Goal: Information Seeking & Learning: Learn about a topic

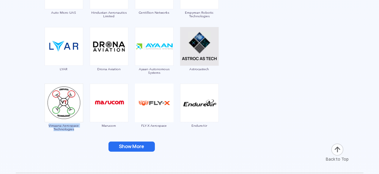
drag, startPoint x: 44, startPoint y: 125, endPoint x: 85, endPoint y: 133, distance: 41.8
copy span "Vimaana Aerospace Technologies"
click at [109, 122] on div "Marucom" at bounding box center [109, 109] width 39 height 51
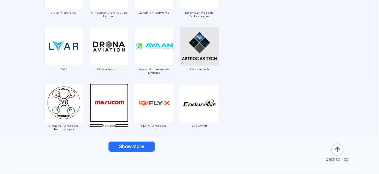
click at [112, 126] on span "Marucom" at bounding box center [109, 126] width 39 height 4
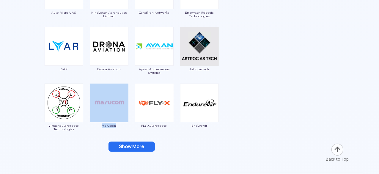
drag, startPoint x: 84, startPoint y: 130, endPoint x: 120, endPoint y: 129, distance: 35.7
click at [120, 129] on div "Marucom" at bounding box center [109, 109] width 39 height 51
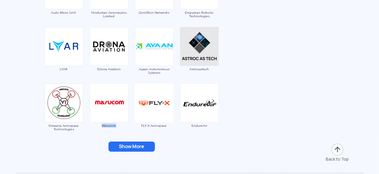
drag, startPoint x: 96, startPoint y: 129, endPoint x: 118, endPoint y: 133, distance: 21.8
click at [118, 133] on div "Marucom" at bounding box center [109, 109] width 39 height 51
copy span "Marucom"
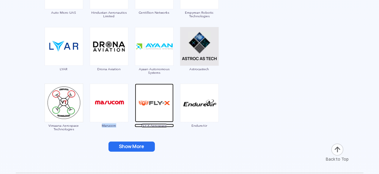
click at [164, 125] on span "FLY-X Aerospace" at bounding box center [154, 126] width 39 height 4
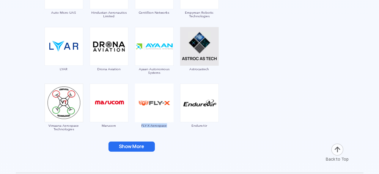
drag, startPoint x: 135, startPoint y: 127, endPoint x: 167, endPoint y: 128, distance: 32.1
click at [167, 128] on div "FLY-X Aerospace" at bounding box center [154, 109] width 39 height 51
copy span "FLY-X Aerospace"
click at [213, 133] on div "EndureAir" at bounding box center [199, 109] width 39 height 51
click at [204, 123] on div "EndureAir" at bounding box center [199, 109] width 39 height 51
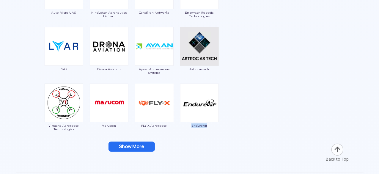
click at [204, 123] on div "EndureAir" at bounding box center [199, 109] width 39 height 51
copy span "EndureAir"
click at [150, 146] on button "Show More" at bounding box center [132, 147] width 46 height 10
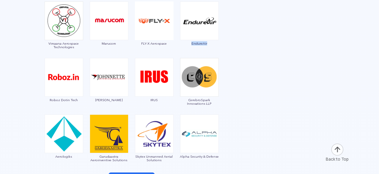
scroll to position [1222, 0]
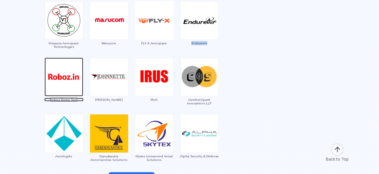
click at [78, 85] on img at bounding box center [64, 77] width 39 height 39
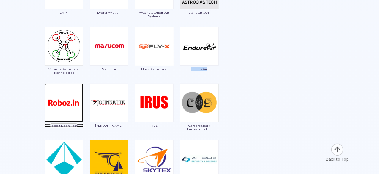
scroll to position [1196, 0]
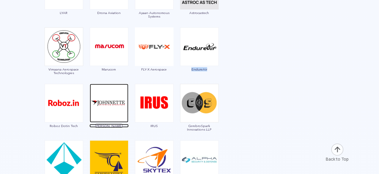
click at [113, 125] on span "[PERSON_NAME]" at bounding box center [109, 126] width 39 height 4
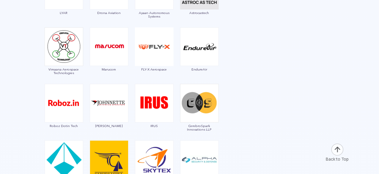
click at [194, 123] on div "CerebroSpark Innovations LLP" at bounding box center [199, 109] width 39 height 51
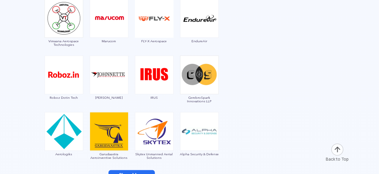
scroll to position [1225, 0]
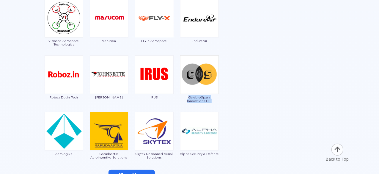
drag, startPoint x: 180, startPoint y: 94, endPoint x: 219, endPoint y: 101, distance: 40.5
copy span "CerebroSpark Innovations LLP"
click at [159, 99] on div "IRUS" at bounding box center [154, 80] width 39 height 51
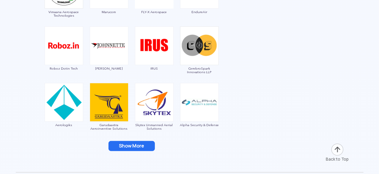
scroll to position [1254, 0]
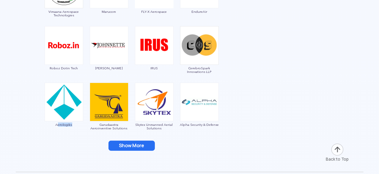
drag, startPoint x: 58, startPoint y: 130, endPoint x: 74, endPoint y: 129, distance: 16.4
click at [74, 129] on div "Aerologiks" at bounding box center [63, 108] width 39 height 51
drag, startPoint x: 45, startPoint y: 127, endPoint x: 77, endPoint y: 127, distance: 31.5
click at [77, 127] on div "Aerologiks" at bounding box center [63, 108] width 39 height 51
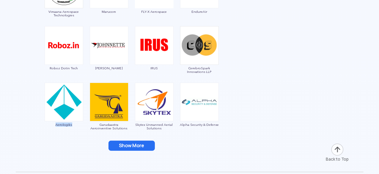
copy span "Aerologiks"
click at [77, 127] on div "Aerologiks" at bounding box center [63, 108] width 39 height 51
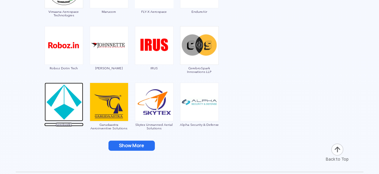
click at [70, 112] on img at bounding box center [64, 102] width 39 height 39
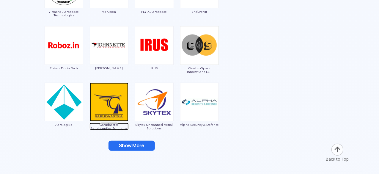
click at [114, 127] on span "Garudaastra Aeroinventive Solutions" at bounding box center [109, 126] width 39 height 7
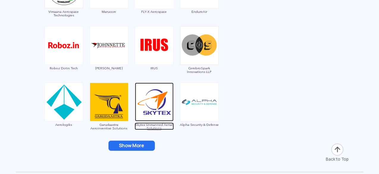
click at [148, 124] on span "Skytex Unmanned Aerial Solutions" at bounding box center [154, 126] width 39 height 7
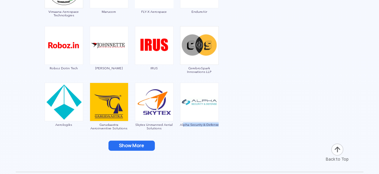
drag, startPoint x: 232, startPoint y: 114, endPoint x: 183, endPoint y: 125, distance: 49.3
drag, startPoint x: 180, startPoint y: 126, endPoint x: 219, endPoint y: 126, distance: 39.3
copy span "Alpha Security & Defense"
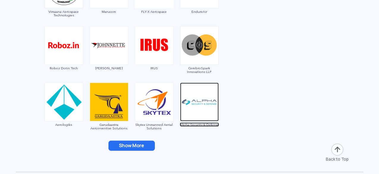
click at [203, 115] on img at bounding box center [199, 102] width 39 height 39
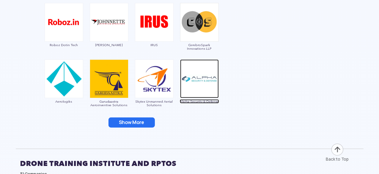
scroll to position [1278, 0]
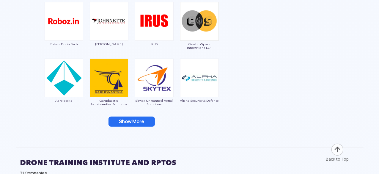
click at [117, 124] on button "Show More" at bounding box center [132, 122] width 46 height 10
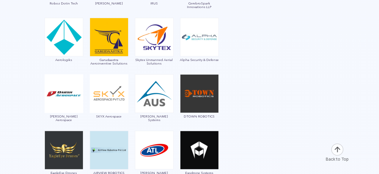
scroll to position [1321, 0]
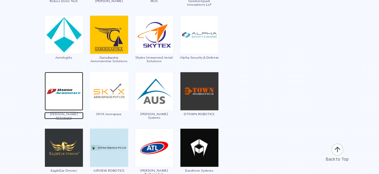
click at [69, 112] on span "[PERSON_NAME] Aerospace" at bounding box center [63, 115] width 39 height 7
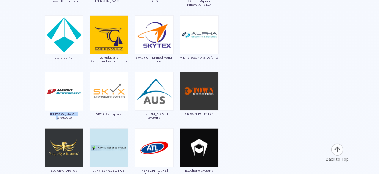
drag, startPoint x: 46, startPoint y: 120, endPoint x: 78, endPoint y: 119, distance: 32.1
click at [78, 119] on div "[PERSON_NAME] Aerospace" at bounding box center [63, 97] width 39 height 51
copy span "[PERSON_NAME] Aerospace"
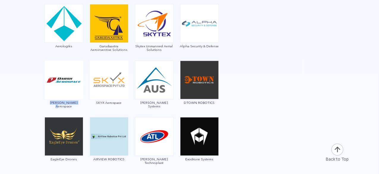
scroll to position [1332, 0]
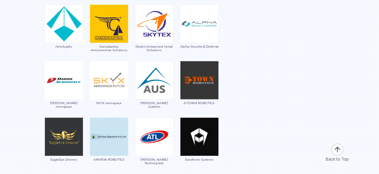
drag, startPoint x: 92, startPoint y: 107, endPoint x: 130, endPoint y: 106, distance: 38.4
copy span "SKYX Aerospace"
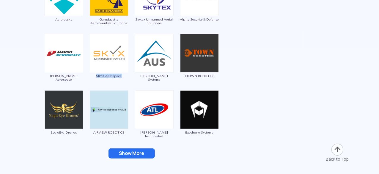
scroll to position [1360, 0]
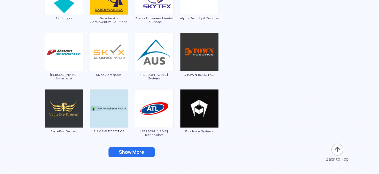
click at [148, 77] on div "[PERSON_NAME] Systems" at bounding box center [154, 58] width 39 height 51
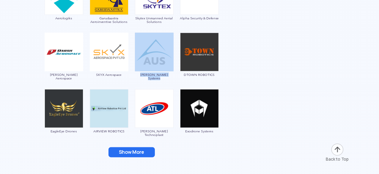
drag, startPoint x: 133, startPoint y: 76, endPoint x: 174, endPoint y: 78, distance: 40.5
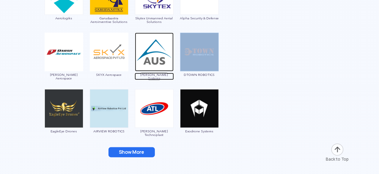
click at [158, 70] on img at bounding box center [154, 52] width 39 height 39
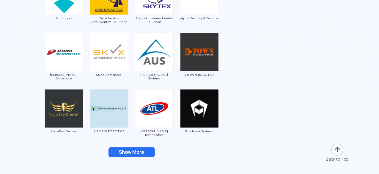
click at [177, 154] on div "Show More" at bounding box center [131, 152] width 223 height 10
click at [188, 74] on span "DTOWN ROBOTICS" at bounding box center [199, 75] width 39 height 4
click at [192, 129] on span "Exodrone Systems" at bounding box center [199, 131] width 39 height 4
drag, startPoint x: 183, startPoint y: 132, endPoint x: 223, endPoint y: 134, distance: 40.2
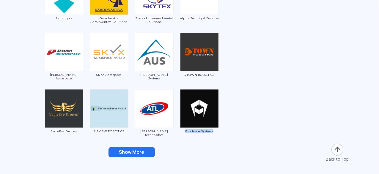
copy span "Exodrone Systems"
click at [137, 151] on button "Show More" at bounding box center [132, 152] width 46 height 10
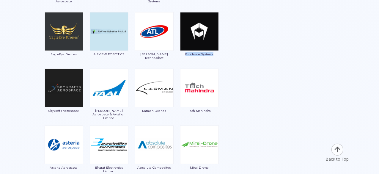
scroll to position [1440, 0]
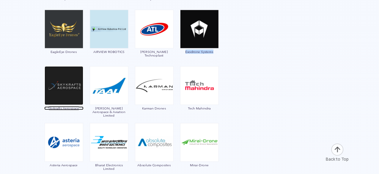
click at [59, 106] on span "Skykrafts Aerospace" at bounding box center [63, 108] width 39 height 4
click at [74, 107] on span "Skykrafts Aerospace" at bounding box center [63, 108] width 39 height 4
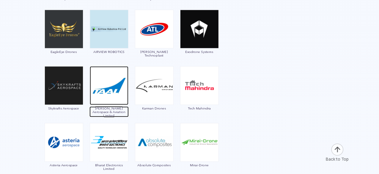
click at [114, 109] on span "[PERSON_NAME] Aerospace & Aviation Limited" at bounding box center [109, 111] width 39 height 11
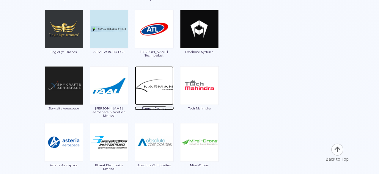
click at [164, 107] on span "Karman Drones" at bounding box center [154, 108] width 39 height 4
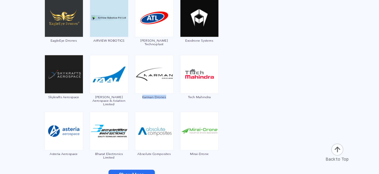
drag, startPoint x: 136, startPoint y: 101, endPoint x: 175, endPoint y: 95, distance: 39.4
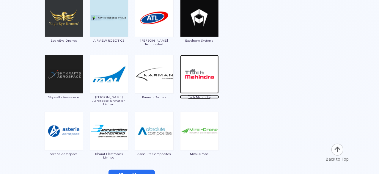
click at [205, 97] on span "Tech Mahindra" at bounding box center [199, 97] width 39 height 4
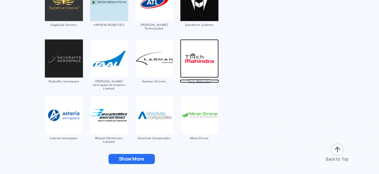
scroll to position [1467, 0]
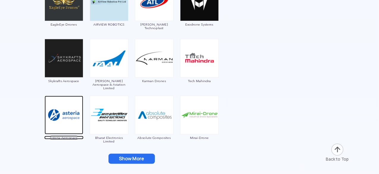
click at [68, 137] on span "Asteria Aerospace" at bounding box center [63, 138] width 39 height 4
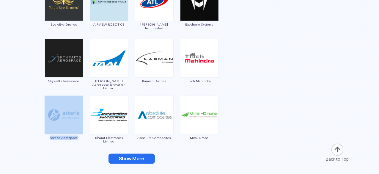
drag, startPoint x: 43, startPoint y: 141, endPoint x: 86, endPoint y: 140, distance: 42.5
drag, startPoint x: 40, startPoint y: 142, endPoint x: 81, endPoint y: 144, distance: 41.7
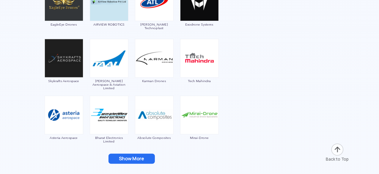
drag, startPoint x: 52, startPoint y: 144, endPoint x: 86, endPoint y: 143, distance: 33.9
click at [67, 139] on div "Asteria Aerospace" at bounding box center [63, 121] width 39 height 51
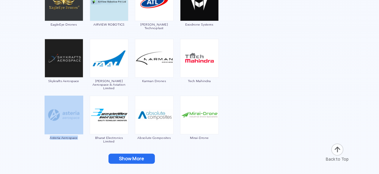
drag, startPoint x: 44, startPoint y: 139, endPoint x: 85, endPoint y: 144, distance: 41.4
click at [53, 140] on div "Asteria Aerospace" at bounding box center [63, 121] width 39 height 51
drag, startPoint x: 42, startPoint y: 142, endPoint x: 83, endPoint y: 146, distance: 40.9
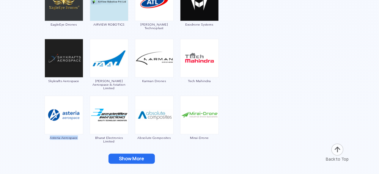
drag, startPoint x: 49, startPoint y: 139, endPoint x: 82, endPoint y: 147, distance: 34.2
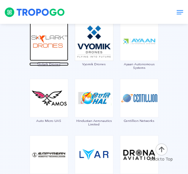
click at [30, 48] on img at bounding box center [49, 41] width 39 height 39
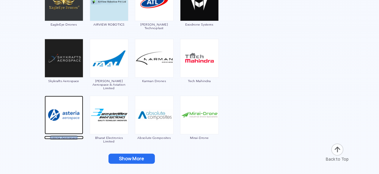
click at [68, 128] on img at bounding box center [64, 115] width 39 height 39
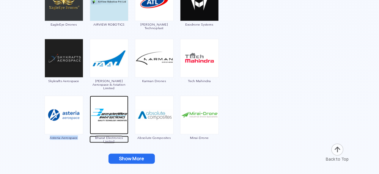
click at [114, 136] on span "Bharat Electronics Limited" at bounding box center [109, 139] width 39 height 7
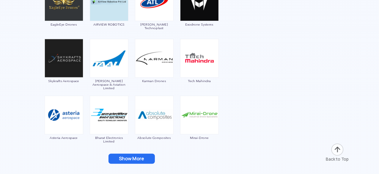
click at [166, 134] on div "Absolute Composites" at bounding box center [154, 121] width 39 height 51
click at [146, 139] on div "Absolute Composites" at bounding box center [154, 121] width 39 height 51
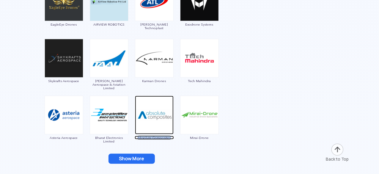
click at [149, 116] on img at bounding box center [154, 115] width 39 height 39
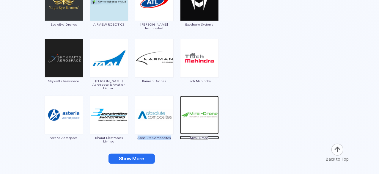
click at [197, 136] on span "Mirai-Drone" at bounding box center [199, 138] width 39 height 4
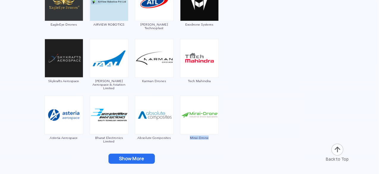
drag, startPoint x: 190, startPoint y: 140, endPoint x: 217, endPoint y: 142, distance: 27.2
click at [217, 142] on div "Mirai-Drone" at bounding box center [199, 121] width 39 height 51
click at [137, 159] on button "Show More" at bounding box center [132, 159] width 46 height 10
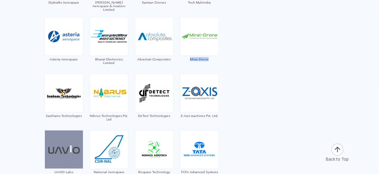
scroll to position [1548, 0]
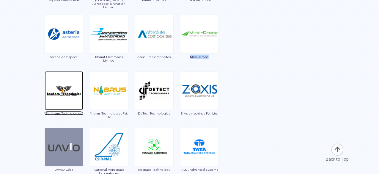
click at [65, 113] on span "Samhams Technologies" at bounding box center [63, 114] width 39 height 4
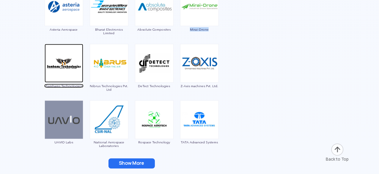
scroll to position [1576, 0]
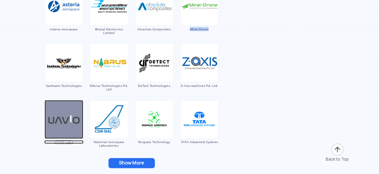
click at [69, 142] on span "UAVIO Labs" at bounding box center [63, 142] width 39 height 4
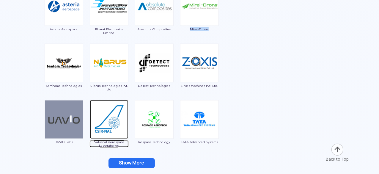
click at [99, 143] on span "National Aerospace Laboratories" at bounding box center [109, 143] width 39 height 7
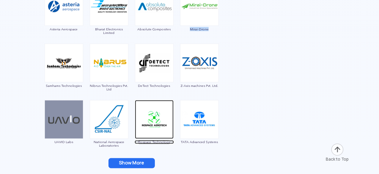
click at [165, 142] on span "Rospace Technology" at bounding box center [154, 142] width 39 height 4
click at [161, 127] on img at bounding box center [154, 119] width 39 height 39
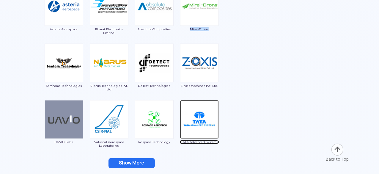
click at [200, 114] on img at bounding box center [199, 119] width 39 height 39
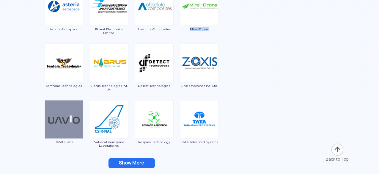
click at [134, 161] on button "Show More" at bounding box center [132, 163] width 46 height 10
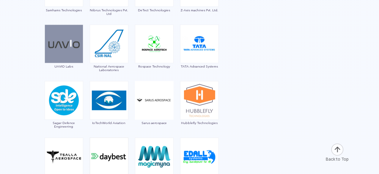
scroll to position [1651, 0]
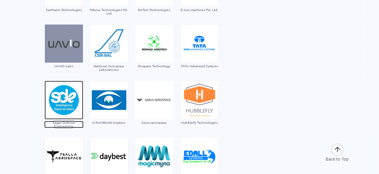
click at [69, 125] on span "Sagar Defence Engineering" at bounding box center [63, 124] width 39 height 7
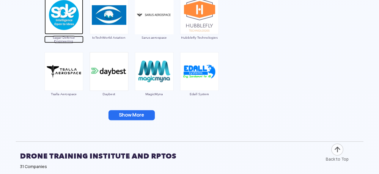
scroll to position [1736, 0]
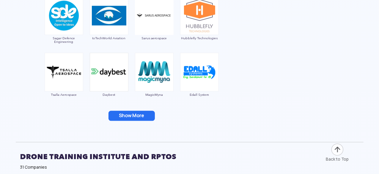
click at [142, 111] on button "Show More" at bounding box center [132, 116] width 46 height 10
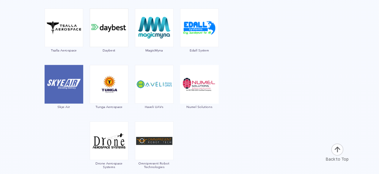
scroll to position [1804, 0]
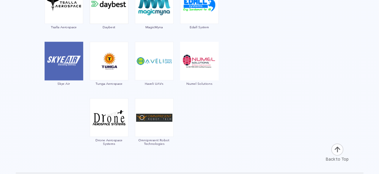
click at [65, 84] on div "Skye Air" at bounding box center [63, 67] width 39 height 51
click at [66, 80] on div "Skye Air" at bounding box center [63, 67] width 39 height 51
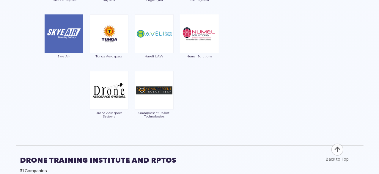
scroll to position [1830, 0]
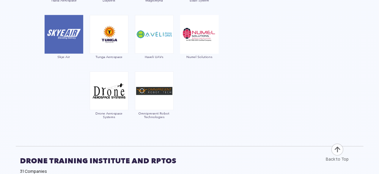
click at [64, 58] on div "Skye Air" at bounding box center [63, 40] width 39 height 51
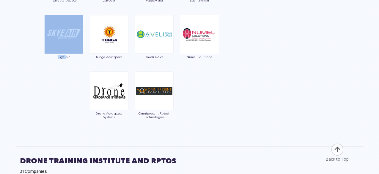
drag, startPoint x: 64, startPoint y: 58, endPoint x: 74, endPoint y: 31, distance: 28.7
click at [74, 31] on div "Skye Air" at bounding box center [63, 40] width 39 height 51
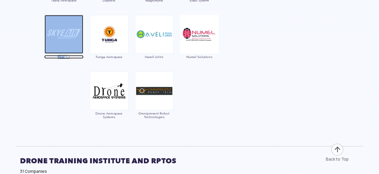
click at [74, 31] on img at bounding box center [64, 34] width 39 height 39
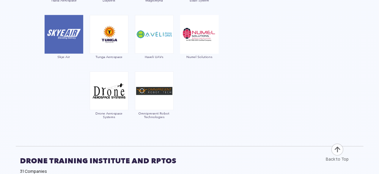
drag, startPoint x: 51, startPoint y: 60, endPoint x: 73, endPoint y: 56, distance: 22.3
click at [73, 56] on div "Skye Air" at bounding box center [63, 40] width 39 height 51
click at [113, 54] on div "Tunga Aerospace" at bounding box center [109, 40] width 39 height 51
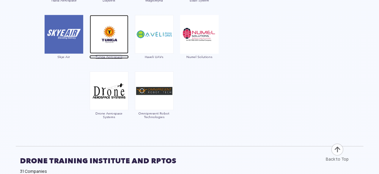
click at [116, 56] on span "Tunga Aerospace" at bounding box center [109, 57] width 39 height 4
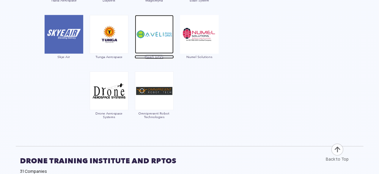
click at [160, 55] on span "Haveli UAVs" at bounding box center [154, 57] width 39 height 4
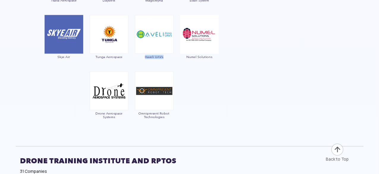
drag, startPoint x: 139, startPoint y: 60, endPoint x: 173, endPoint y: 62, distance: 34.6
click at [173, 62] on div "Haveli UAVs" at bounding box center [154, 40] width 39 height 51
drag, startPoint x: 215, startPoint y: 66, endPoint x: 207, endPoint y: 56, distance: 13.3
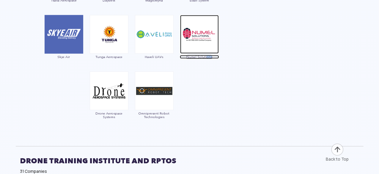
click at [207, 56] on span "Numel Solutions" at bounding box center [199, 57] width 39 height 4
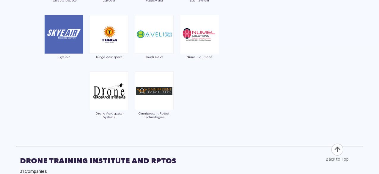
drag, startPoint x: 182, startPoint y: 60, endPoint x: 219, endPoint y: 57, distance: 37.0
click at [193, 150] on div "DRONE TRAINING INSTITUTE AND RPTOS 31 Companies" at bounding box center [190, 163] width 348 height 34
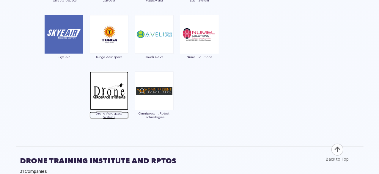
click at [118, 112] on span "Drone Aerospace Systems" at bounding box center [109, 115] width 39 height 7
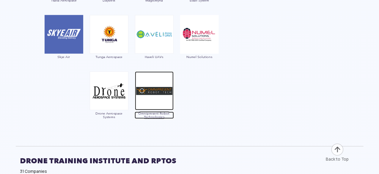
click at [160, 112] on span "Omnipresent Robot Technologies" at bounding box center [154, 115] width 39 height 7
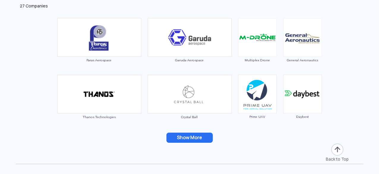
scroll to position [2238, 0]
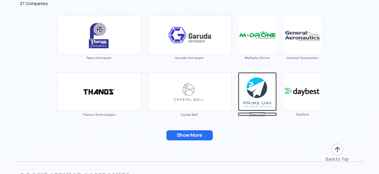
click at [253, 112] on span "Prime UAV" at bounding box center [257, 114] width 39 height 4
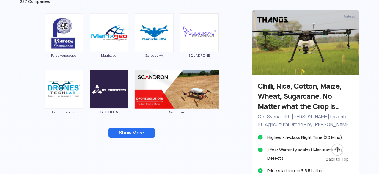
scroll to position [2424, 0]
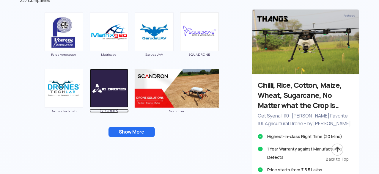
click at [104, 109] on span "IG DRONES" at bounding box center [109, 111] width 39 height 4
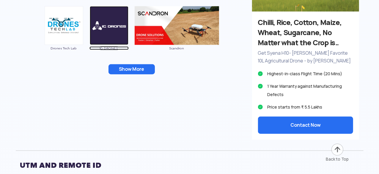
scroll to position [2486, 0]
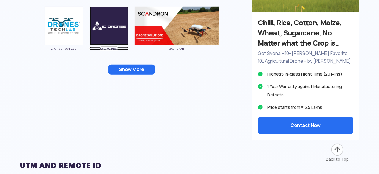
drag, startPoint x: 92, startPoint y: 45, endPoint x: 97, endPoint y: 51, distance: 7.8
click at [97, 51] on div "IG DRONES" at bounding box center [109, 32] width 39 height 51
drag, startPoint x: 97, startPoint y: 51, endPoint x: 120, endPoint y: 51, distance: 23.5
click at [120, 51] on div "IG DRONES" at bounding box center [109, 32] width 39 height 51
drag, startPoint x: 120, startPoint y: 95, endPoint x: 80, endPoint y: 77, distance: 43.9
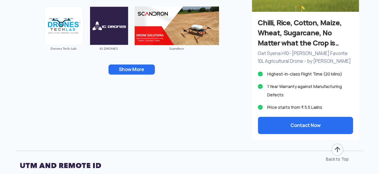
click at [80, 77] on div "Paras Aerospace Matrixgeo GarudaUAV SQUADRONE Drones Tech Lab IG DRONES Scandro…" at bounding box center [132, 16] width 232 height 138
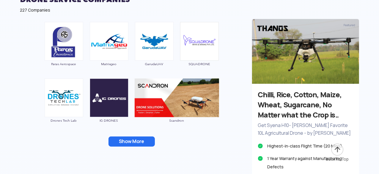
scroll to position [2413, 0]
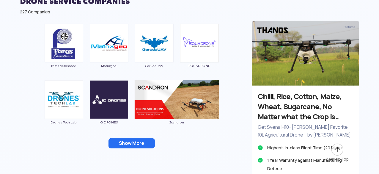
click at [131, 145] on button "Show More" at bounding box center [132, 143] width 46 height 10
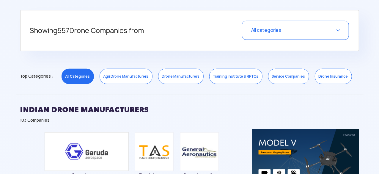
scroll to position [217, 0]
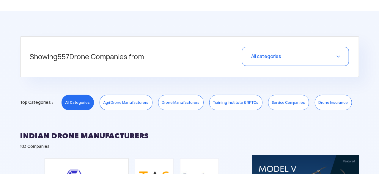
click at [113, 98] on link "Agri Drone Manufacturers" at bounding box center [126, 102] width 53 height 15
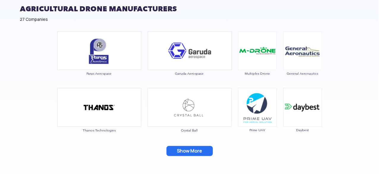
scroll to position [344, 0]
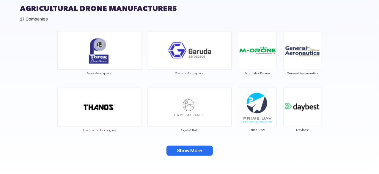
click at [198, 153] on button "Show More" at bounding box center [190, 151] width 46 height 10
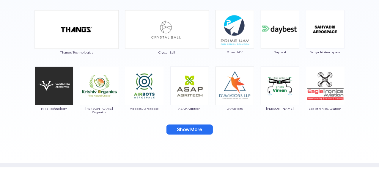
scroll to position [383, 0]
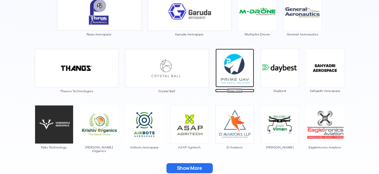
click at [238, 90] on span "Prime UAV" at bounding box center [234, 91] width 39 height 4
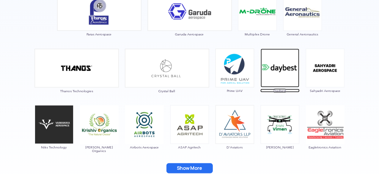
click at [280, 92] on span "Daybest" at bounding box center [279, 91] width 39 height 4
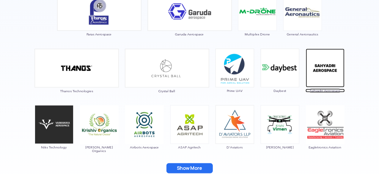
click at [320, 89] on span "Sahyadri Aerospace" at bounding box center [325, 91] width 39 height 4
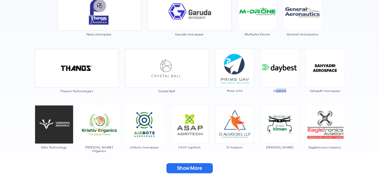
drag, startPoint x: 275, startPoint y: 97, endPoint x: 295, endPoint y: 90, distance: 20.6
click at [295, 90] on div "Daybest" at bounding box center [279, 74] width 39 height 51
click at [258, 95] on div "Paras Aerospace Garuda Aerospace Multiplex Drone General Aeronautics Thanos Tec…" at bounding box center [190, 86] width 348 height 195
drag, startPoint x: 307, startPoint y: 92, endPoint x: 345, endPoint y: 92, distance: 38.4
click at [345, 92] on div "Paras Aerospace Garuda Aerospace Multiplex Drone General Aeronautics Thanos Tec…" at bounding box center [190, 86] width 348 height 195
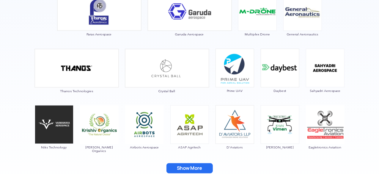
click at [274, 98] on div "Daybest" at bounding box center [279, 74] width 39 height 51
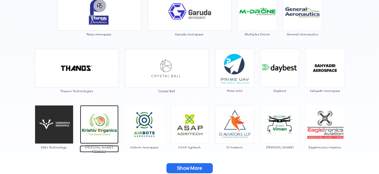
click at [104, 148] on span "[PERSON_NAME] Organics" at bounding box center [99, 148] width 39 height 7
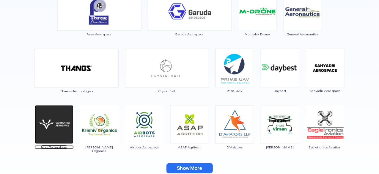
click at [58, 126] on img at bounding box center [54, 124] width 39 height 39
drag, startPoint x: 38, startPoint y: 149, endPoint x: 69, endPoint y: 150, distance: 31.2
click at [69, 150] on div "Niks Technology" at bounding box center [53, 130] width 39 height 51
drag, startPoint x: 81, startPoint y: 150, endPoint x: 112, endPoint y: 148, distance: 30.4
click at [112, 148] on div "[PERSON_NAME] Organics" at bounding box center [99, 130] width 39 height 51
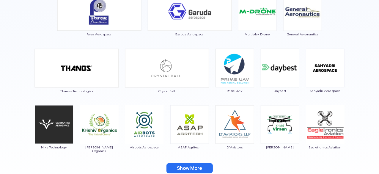
click at [146, 164] on div "Show More" at bounding box center [189, 168] width 339 height 10
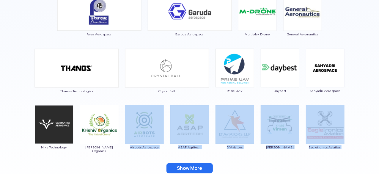
drag, startPoint x: 124, startPoint y: 152, endPoint x: 155, endPoint y: 158, distance: 31.7
click at [155, 158] on div "Paras Aerospace Garuda Aerospace Multiplex Drone General Aeronautics Thanos Tec…" at bounding box center [190, 86] width 348 height 195
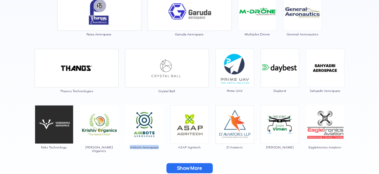
drag, startPoint x: 125, startPoint y: 155, endPoint x: 162, endPoint y: 153, distance: 36.3
click at [162, 153] on div "Airbots Aerospace" at bounding box center [144, 130] width 39 height 51
click at [185, 154] on div "ASAP Agritech" at bounding box center [189, 130] width 39 height 51
drag, startPoint x: 177, startPoint y: 149, endPoint x: 208, endPoint y: 147, distance: 31.0
click at [208, 147] on div "ASAP Agritech" at bounding box center [189, 130] width 39 height 51
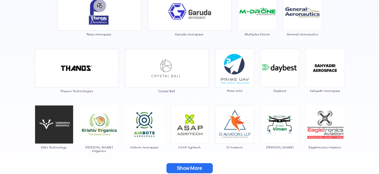
click at [234, 156] on div "Paras Aerospace Garuda Aerospace Multiplex Drone General Aeronautics Thanos Tec…" at bounding box center [190, 86] width 348 height 195
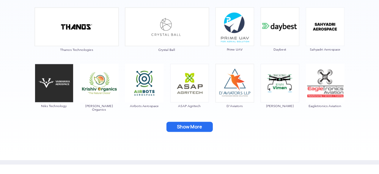
scroll to position [426, 0]
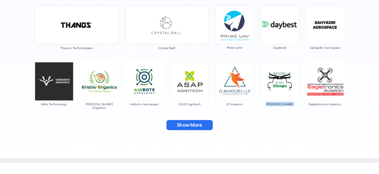
drag, startPoint x: 267, startPoint y: 110, endPoint x: 291, endPoint y: 102, distance: 24.6
click at [291, 102] on div "[PERSON_NAME]" at bounding box center [279, 87] width 39 height 51
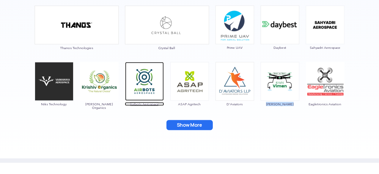
click at [145, 104] on span "Airbots Aerospace" at bounding box center [144, 104] width 39 height 4
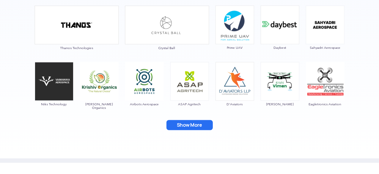
click at [328, 101] on div "Eagletronics Aviation" at bounding box center [325, 87] width 39 height 51
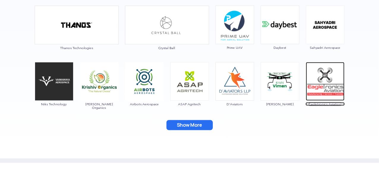
click at [328, 105] on span "Eagletronics Aviation" at bounding box center [325, 104] width 39 height 4
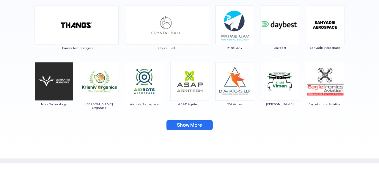
click at [200, 124] on button "Show More" at bounding box center [190, 125] width 46 height 10
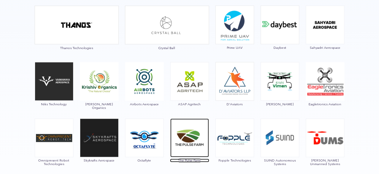
click at [199, 123] on img at bounding box center [189, 138] width 39 height 39
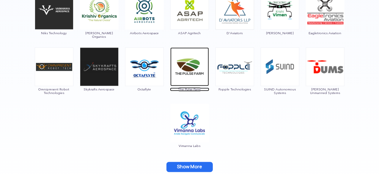
scroll to position [504, 0]
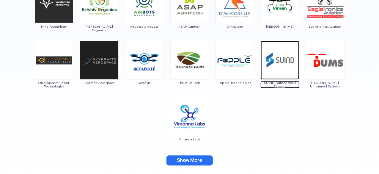
click at [285, 84] on span "SUIND Autonomous Systems" at bounding box center [279, 84] width 39 height 7
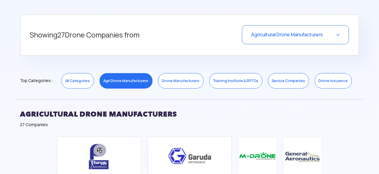
scroll to position [240, 0]
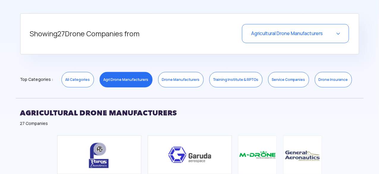
click at [180, 83] on link "Drone Manufacturers" at bounding box center [180, 79] width 45 height 15
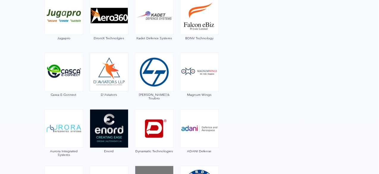
scroll to position [776, 0]
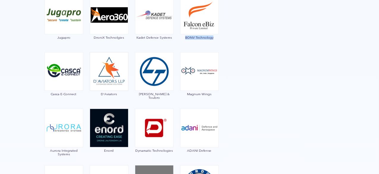
drag, startPoint x: 183, startPoint y: 42, endPoint x: 215, endPoint y: 41, distance: 31.5
click at [215, 41] on div "BONV Technology" at bounding box center [199, 21] width 39 height 51
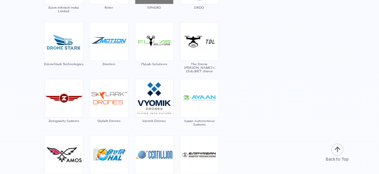
scroll to position [985, 0]
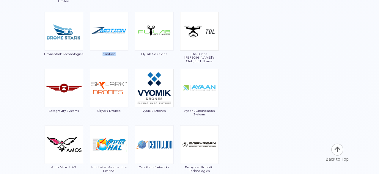
drag, startPoint x: 99, startPoint y: 56, endPoint x: 120, endPoint y: 58, distance: 20.3
click at [120, 58] on div "Zmotion" at bounding box center [109, 37] width 39 height 51
click at [97, 59] on div "Zmotion" at bounding box center [109, 37] width 39 height 51
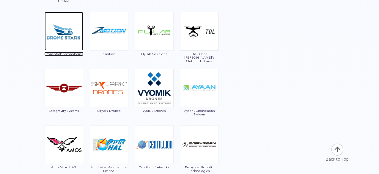
click at [61, 53] on span "DroneStark Technologies" at bounding box center [63, 54] width 39 height 4
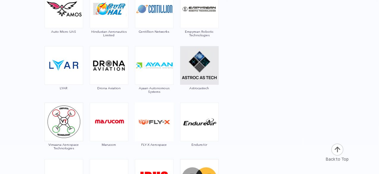
scroll to position [1121, 0]
drag, startPoint x: 190, startPoint y: 90, endPoint x: 213, endPoint y: 94, distance: 24.1
click at [213, 94] on div "Astrocastech" at bounding box center [199, 71] width 39 height 51
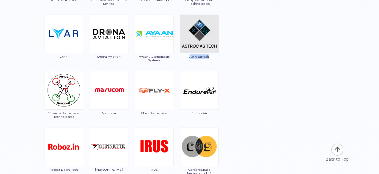
scroll to position [1153, 0]
click at [131, 120] on div "Garuda Aerospace Throttle Aerospace General Aeronautics Redwing Labs [PERSON_NA…" at bounding box center [132, 16] width 232 height 1594
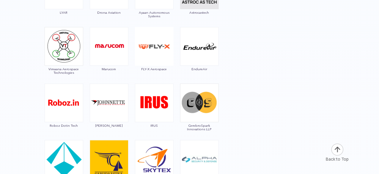
scroll to position [1204, 0]
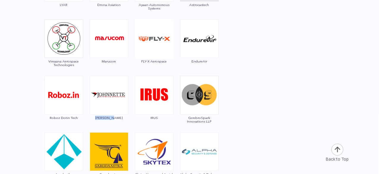
drag, startPoint x: 100, startPoint y: 122, endPoint x: 123, endPoint y: 120, distance: 22.7
click at [123, 120] on div "[PERSON_NAME]" at bounding box center [109, 101] width 39 height 51
drag, startPoint x: 150, startPoint y: 119, endPoint x: 160, endPoint y: 119, distance: 10.4
click at [160, 119] on div "IRUS" at bounding box center [154, 101] width 39 height 51
click at [156, 123] on div "IRUS" at bounding box center [154, 101] width 39 height 51
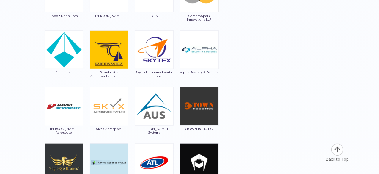
scroll to position [1305, 0]
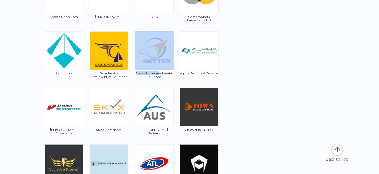
drag, startPoint x: 134, startPoint y: 73, endPoint x: 160, endPoint y: 73, distance: 25.6
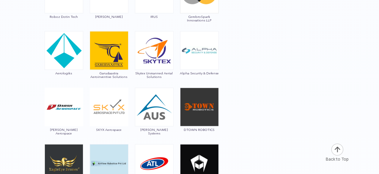
click at [165, 79] on div "Skytex Unmanned Aerial Solutions" at bounding box center [154, 56] width 39 height 51
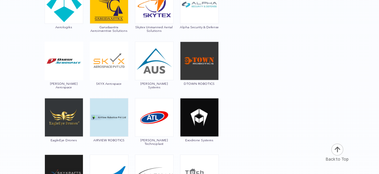
scroll to position [1356, 0]
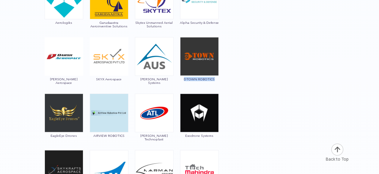
drag, startPoint x: 183, startPoint y: 80, endPoint x: 216, endPoint y: 82, distance: 33.1
click at [216, 82] on div "DTOWN ROBOTICS" at bounding box center [199, 62] width 39 height 51
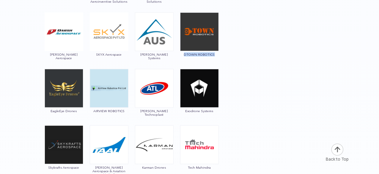
scroll to position [1381, 0]
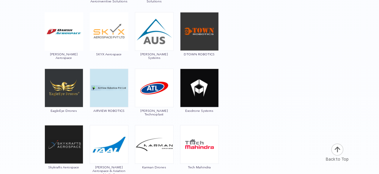
click at [143, 118] on div "[PERSON_NAME] Technoplast" at bounding box center [154, 94] width 39 height 51
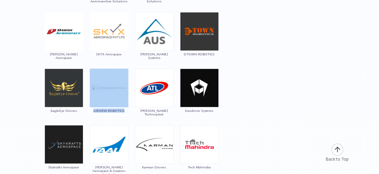
drag, startPoint x: 89, startPoint y: 113, endPoint x: 124, endPoint y: 111, distance: 35.4
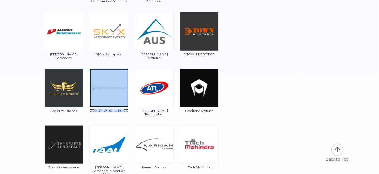
click at [124, 111] on span "AIRVIEW ROBOTICS" at bounding box center [109, 111] width 39 height 4
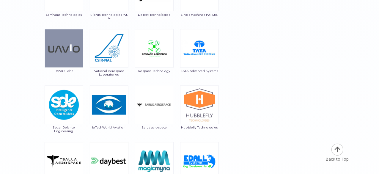
scroll to position [1647, 0]
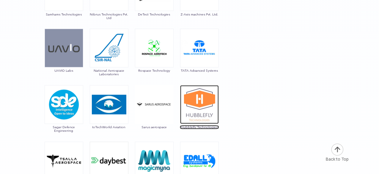
click at [191, 127] on span "Hubblefly Technologies" at bounding box center [199, 127] width 39 height 4
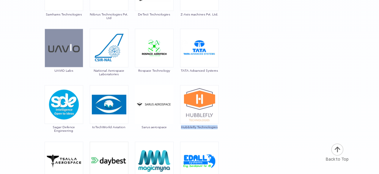
drag, startPoint x: 182, startPoint y: 132, endPoint x: 224, endPoint y: 127, distance: 41.6
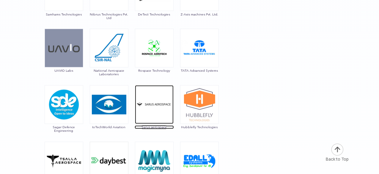
click at [147, 126] on span "Sarus aerospace" at bounding box center [154, 127] width 39 height 4
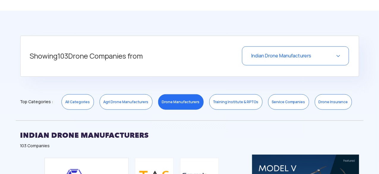
scroll to position [218, 0]
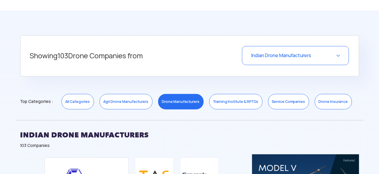
click at [340, 56] on div "Indian Drone Manufacturers" at bounding box center [295, 55] width 107 height 19
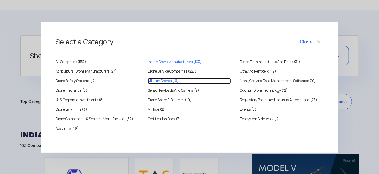
click at [168, 79] on Drones "Military Drones (16)" at bounding box center [189, 81] width 83 height 6
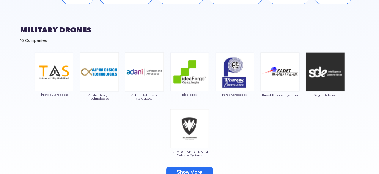
scroll to position [328, 0]
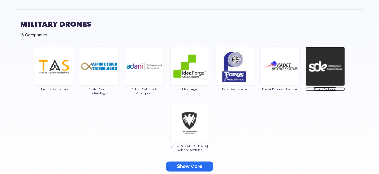
click at [319, 89] on span "Sagar Defence" at bounding box center [325, 89] width 39 height 4
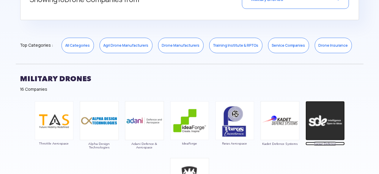
scroll to position [288, 0]
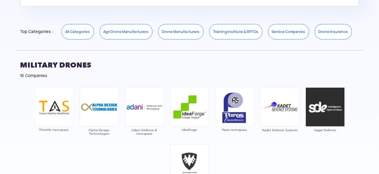
click at [315, 32] on link "Drone Insurance" at bounding box center [333, 31] width 37 height 15
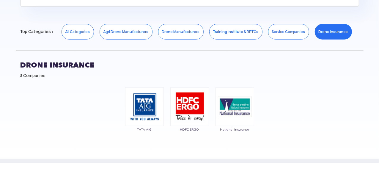
click at [272, 29] on link "Service Companies" at bounding box center [288, 31] width 41 height 15
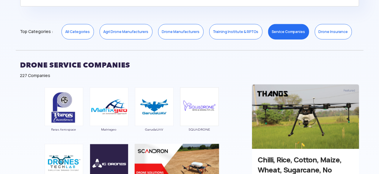
click at [230, 31] on link "Training Institute & RPTOs" at bounding box center [235, 31] width 53 height 15
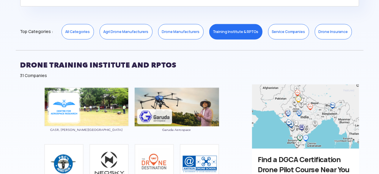
click at [178, 35] on link "Drone Manufacturers" at bounding box center [180, 31] width 45 height 15
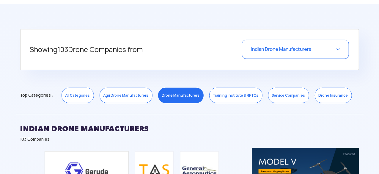
scroll to position [223, 0]
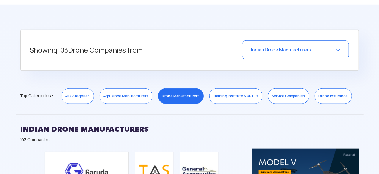
click at [74, 98] on link "All Categories" at bounding box center [78, 95] width 32 height 15
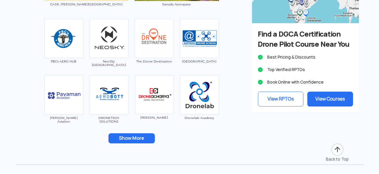
scroll to position [2054, 0]
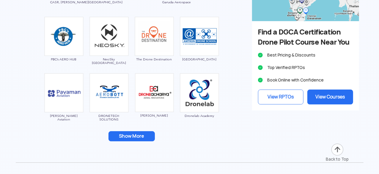
click at [137, 135] on button "Show More" at bounding box center [132, 136] width 46 height 10
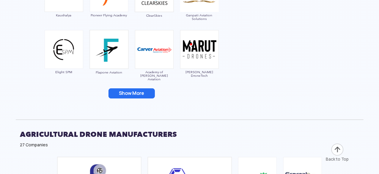
scroll to position [2211, 0]
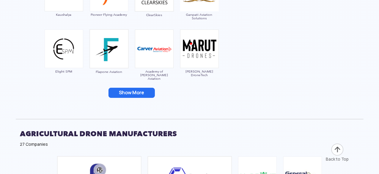
click at [136, 88] on button "Show More" at bounding box center [132, 93] width 46 height 10
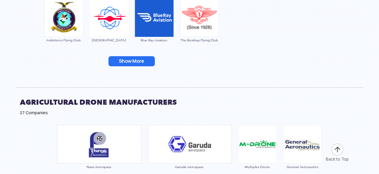
scroll to position [2362, 0]
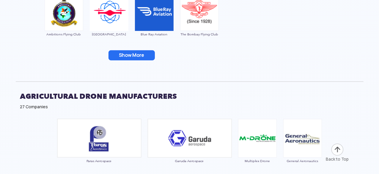
click at [130, 56] on button "Show More" at bounding box center [132, 55] width 46 height 10
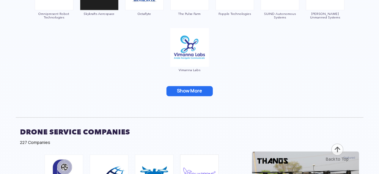
scroll to position [2778, 0]
click at [198, 89] on button "Show More" at bounding box center [190, 91] width 46 height 10
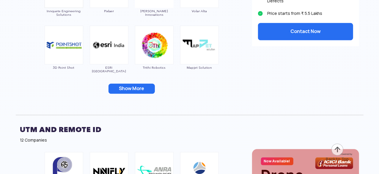
scroll to position [3062, 0]
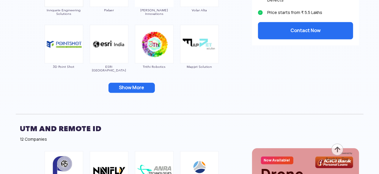
click at [146, 88] on button "Show More" at bounding box center [132, 88] width 46 height 10
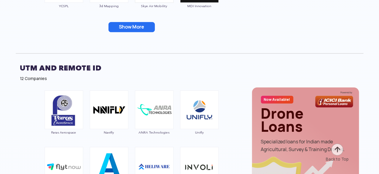
scroll to position [3221, 0]
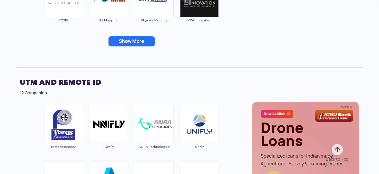
click at [131, 42] on button "Show More" at bounding box center [132, 41] width 46 height 10
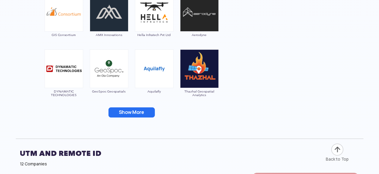
scroll to position [3264, 0]
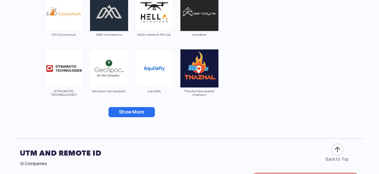
click at [137, 110] on button "Show More" at bounding box center [132, 112] width 46 height 10
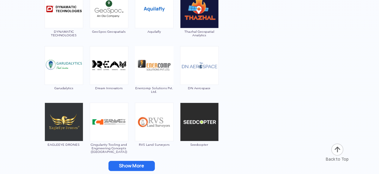
scroll to position [3377, 0]
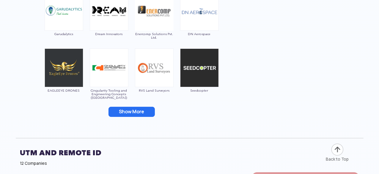
click at [135, 108] on button "Show More" at bounding box center [132, 112] width 46 height 10
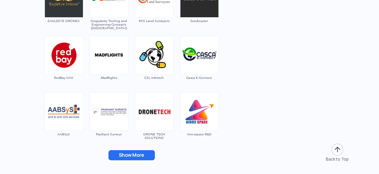
scroll to position [3473, 0]
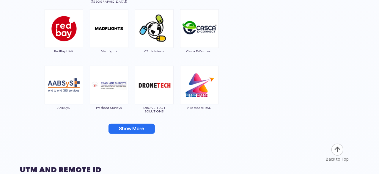
click at [131, 126] on button "Show More" at bounding box center [132, 129] width 46 height 10
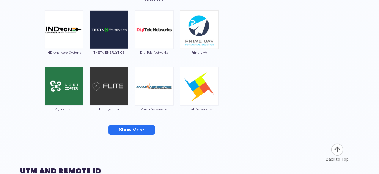
scroll to position [3584, 0]
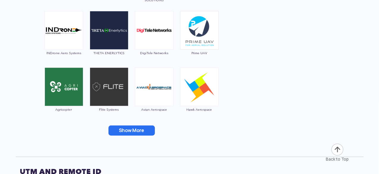
click at [131, 132] on button "Show More" at bounding box center [132, 130] width 46 height 10
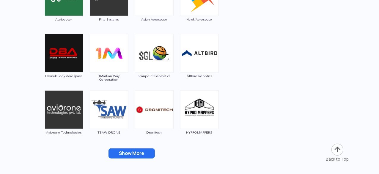
scroll to position [3695, 0]
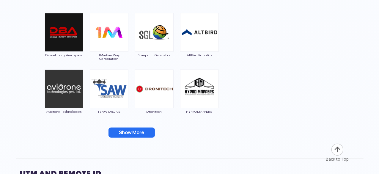
click at [141, 132] on button "Show More" at bounding box center [132, 133] width 46 height 10
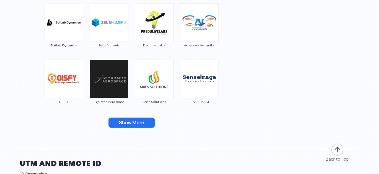
scroll to position [3832, 0]
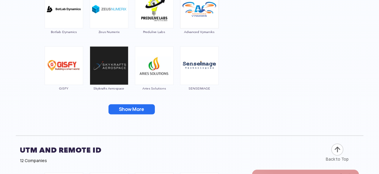
click at [139, 108] on button "Show More" at bounding box center [132, 109] width 46 height 10
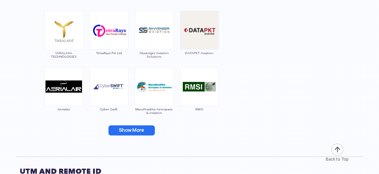
scroll to position [3925, 0]
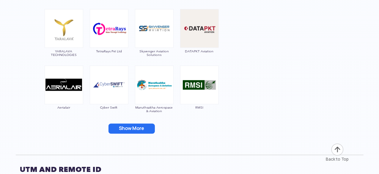
click at [135, 129] on button "Show More" at bounding box center [132, 129] width 46 height 10
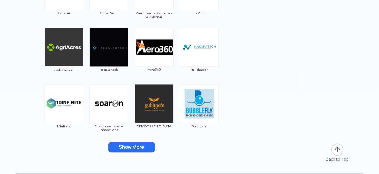
scroll to position [4020, 0]
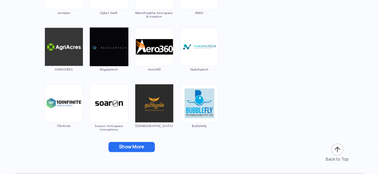
click at [142, 144] on button "Show More" at bounding box center [132, 147] width 46 height 10
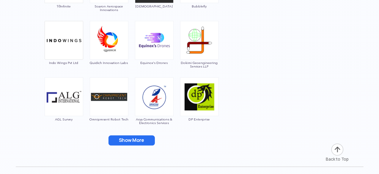
scroll to position [4141, 0]
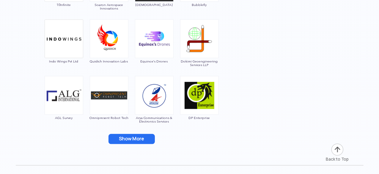
click at [139, 140] on button "Show More" at bounding box center [132, 139] width 46 height 10
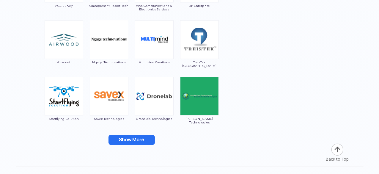
scroll to position [4301, 0]
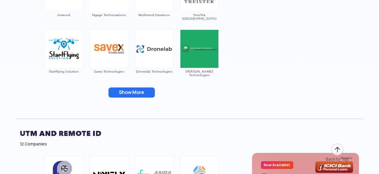
click at [137, 92] on button "Show More" at bounding box center [132, 92] width 46 height 10
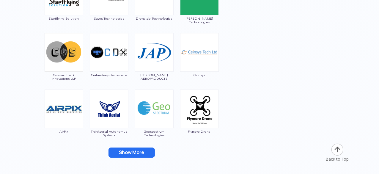
scroll to position [4354, 0]
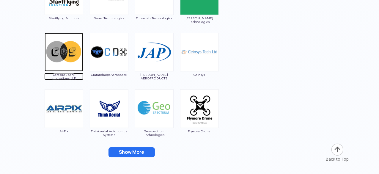
click at [68, 64] on img at bounding box center [64, 52] width 39 height 39
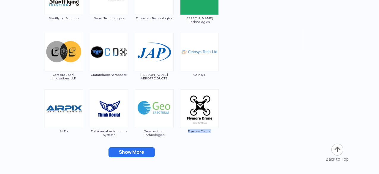
drag, startPoint x: 186, startPoint y: 133, endPoint x: 211, endPoint y: 132, distance: 25.0
click at [211, 132] on div "Flymore Drone" at bounding box center [199, 114] width 39 height 51
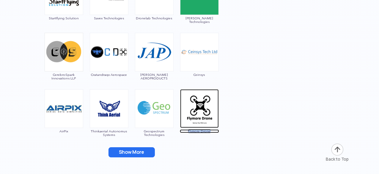
click at [190, 97] on img at bounding box center [199, 108] width 39 height 39
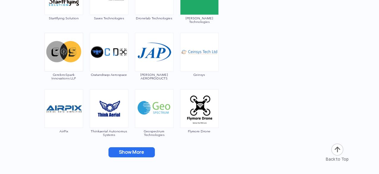
drag, startPoint x: 139, startPoint y: 135, endPoint x: 140, endPoint y: 132, distance: 3.6
click at [140, 132] on div "Geospectrum Technologies" at bounding box center [154, 114] width 39 height 51
drag, startPoint x: 161, startPoint y: 137, endPoint x: 144, endPoint y: 130, distance: 18.9
click at [144, 130] on div "Geospectrum Technologies" at bounding box center [154, 114] width 39 height 51
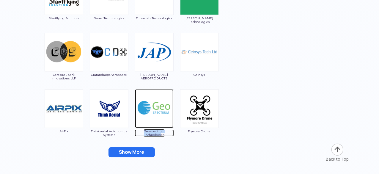
click at [152, 116] on img at bounding box center [154, 108] width 39 height 39
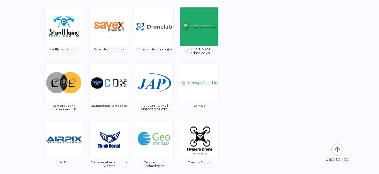
scroll to position [4323, 0]
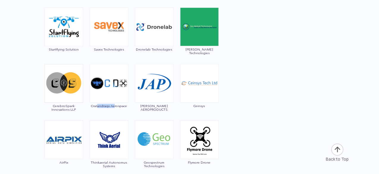
drag, startPoint x: 97, startPoint y: 110, endPoint x: 115, endPoint y: 105, distance: 18.4
click at [115, 105] on div "Cratandraqx Aerospace" at bounding box center [109, 89] width 39 height 51
drag, startPoint x: 120, startPoint y: 110, endPoint x: 102, endPoint y: 107, distance: 18.1
click at [102, 107] on div "Cratandraqx Aerospace" at bounding box center [109, 89] width 39 height 51
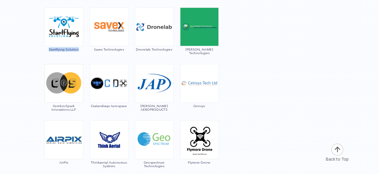
drag, startPoint x: 46, startPoint y: 53, endPoint x: 81, endPoint y: 51, distance: 34.8
click at [81, 51] on div "Startflying Solution" at bounding box center [63, 32] width 39 height 51
click at [140, 56] on div "Dronelab Technologies" at bounding box center [154, 32] width 39 height 51
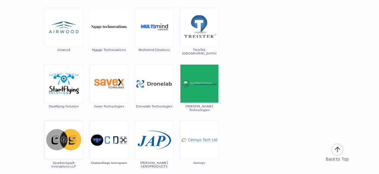
scroll to position [4265, 0]
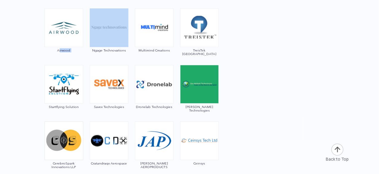
drag, startPoint x: 94, startPoint y: 54, endPoint x: 59, endPoint y: 54, distance: 34.8
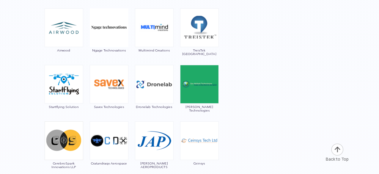
click at [50, 53] on div "Airwood" at bounding box center [63, 33] width 39 height 51
drag, startPoint x: 69, startPoint y: 51, endPoint x: 58, endPoint y: 52, distance: 10.7
click at [58, 52] on div "Airwood" at bounding box center [63, 33] width 39 height 51
click at [90, 54] on div "Ngage Technovations" at bounding box center [109, 33] width 39 height 51
drag, startPoint x: 137, startPoint y: 109, endPoint x: 175, endPoint y: 110, distance: 38.1
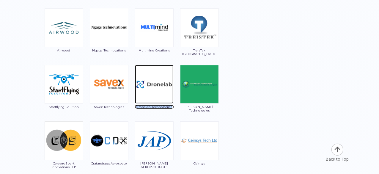
click at [161, 86] on img at bounding box center [154, 84] width 39 height 39
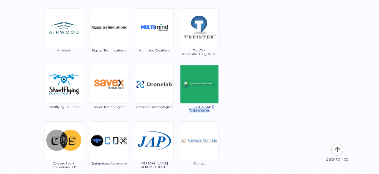
drag, startPoint x: 241, startPoint y: 115, endPoint x: 184, endPoint y: 112, distance: 57.5
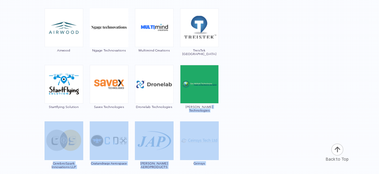
drag, startPoint x: 268, startPoint y: 93, endPoint x: 184, endPoint y: 111, distance: 85.8
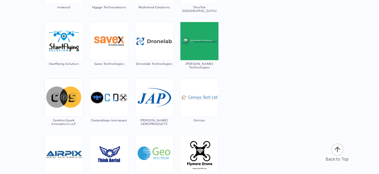
scroll to position [4309, 0]
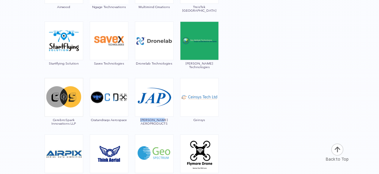
drag, startPoint x: 139, startPoint y: 125, endPoint x: 145, endPoint y: 120, distance: 7.8
click at [145, 120] on div "[PERSON_NAME] AEROPRODUCTS" at bounding box center [154, 103] width 39 height 51
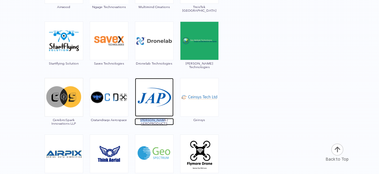
click at [153, 124] on span "[PERSON_NAME] AEROPRODUCTS" at bounding box center [154, 121] width 39 height 7
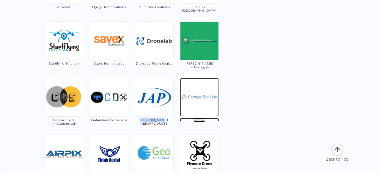
click at [209, 95] on img at bounding box center [199, 97] width 39 height 39
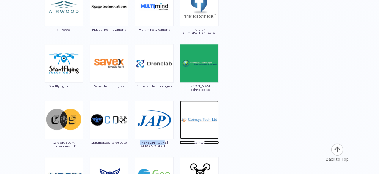
scroll to position [4284, 0]
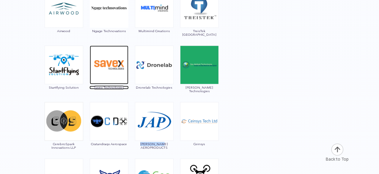
click at [115, 69] on img at bounding box center [109, 64] width 39 height 39
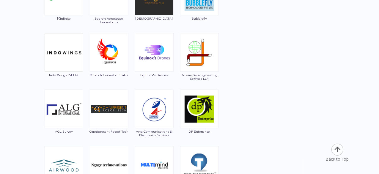
scroll to position [4116, 0]
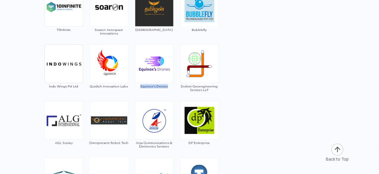
drag, startPoint x: 139, startPoint y: 88, endPoint x: 172, endPoint y: 86, distance: 33.9
click at [172, 86] on div "Equinox's Drones" at bounding box center [154, 69] width 39 height 51
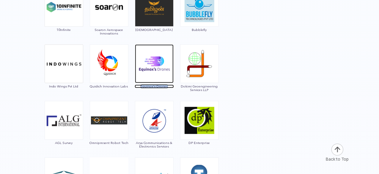
click at [156, 57] on img at bounding box center [154, 63] width 39 height 39
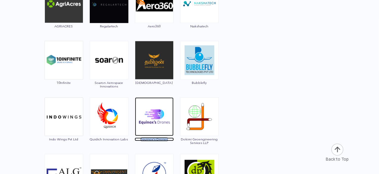
scroll to position [4063, 0]
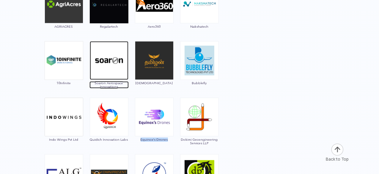
click at [118, 81] on span "Soaron Aerospace Innovations" at bounding box center [109, 84] width 39 height 7
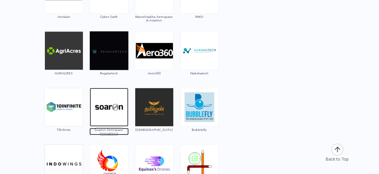
scroll to position [4016, 0]
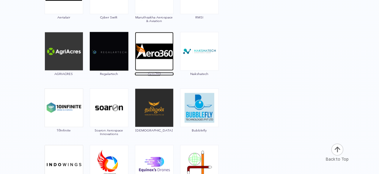
click at [156, 73] on span "Aero360" at bounding box center [154, 74] width 39 height 4
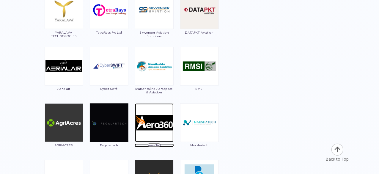
scroll to position [3944, 0]
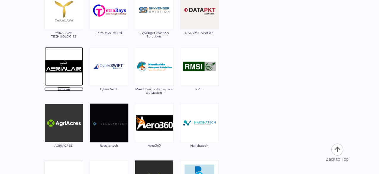
click at [73, 88] on span "Aerialair" at bounding box center [63, 89] width 39 height 4
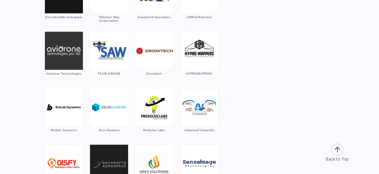
scroll to position [3733, 0]
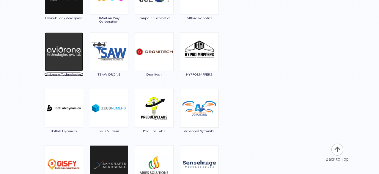
click at [60, 73] on span "Aviorone Technologies" at bounding box center [63, 75] width 39 height 4
drag, startPoint x: 44, startPoint y: 77, endPoint x: 90, endPoint y: 72, distance: 46.3
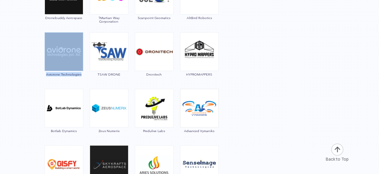
drag, startPoint x: 44, startPoint y: 76, endPoint x: 85, endPoint y: 73, distance: 40.8
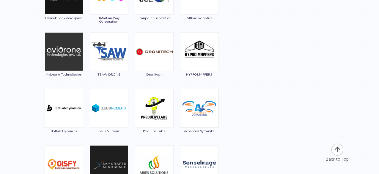
click at [161, 76] on div "Dronitech" at bounding box center [154, 57] width 39 height 51
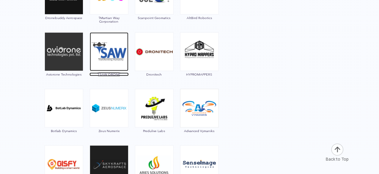
click at [103, 59] on img at bounding box center [109, 51] width 39 height 39
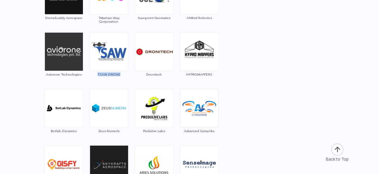
drag, startPoint x: 90, startPoint y: 78, endPoint x: 123, endPoint y: 76, distance: 32.8
click at [123, 76] on div "TSAW DRONE" at bounding box center [109, 57] width 39 height 51
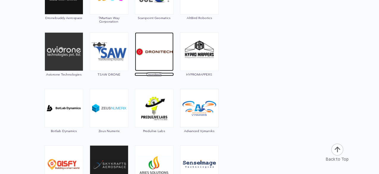
click at [161, 59] on img at bounding box center [154, 51] width 39 height 39
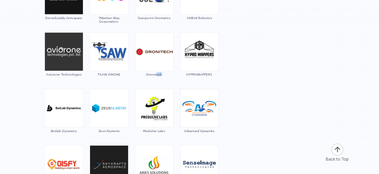
drag, startPoint x: 156, startPoint y: 78, endPoint x: 166, endPoint y: 75, distance: 10.3
click at [166, 75] on div "Dronitech" at bounding box center [154, 57] width 39 height 51
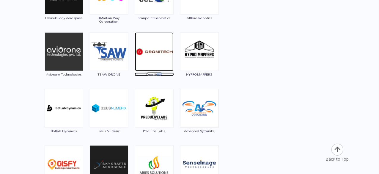
click at [166, 73] on span "Dronitech" at bounding box center [154, 75] width 39 height 4
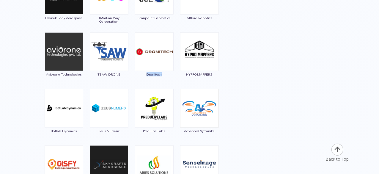
drag, startPoint x: 145, startPoint y: 77, endPoint x: 165, endPoint y: 75, distance: 20.9
click at [165, 75] on div "Dronitech" at bounding box center [154, 57] width 39 height 51
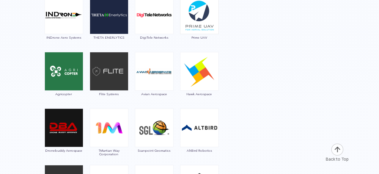
scroll to position [3599, 0]
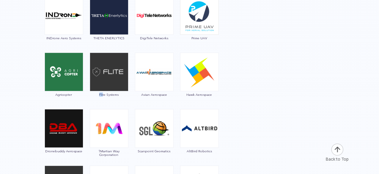
drag, startPoint x: 103, startPoint y: 95, endPoint x: 97, endPoint y: 96, distance: 6.0
click at [97, 96] on div "Flite Systems" at bounding box center [109, 78] width 39 height 51
drag, startPoint x: 95, startPoint y: 96, endPoint x: 132, endPoint y: 95, distance: 36.3
click at [132, 95] on div "Paras Aerospace Matrixgeo GarudaUAV SQUADRONE Drones Tech Lab IG DRONES Scandro…" at bounding box center [132, 118] width 232 height 1607
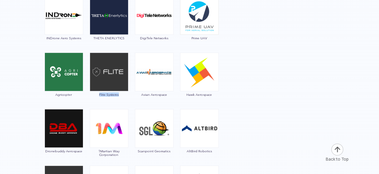
click at [130, 96] on div "Paras Aerospace Matrixgeo GarudaUAV SQUADRONE Drones Tech Lab IG DRONES Scandro…" at bounding box center [132, 118] width 232 height 1607
drag, startPoint x: 144, startPoint y: 98, endPoint x: 172, endPoint y: 96, distance: 27.7
click at [172, 96] on div "Avian Aerospace" at bounding box center [154, 78] width 39 height 51
click at [240, 88] on div "Paras Aerospace Matrixgeo GarudaUAV SQUADRONE Drones Tech Lab IG DRONES Scandro…" at bounding box center [132, 118] width 232 height 1607
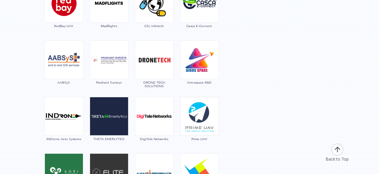
scroll to position [3498, 0]
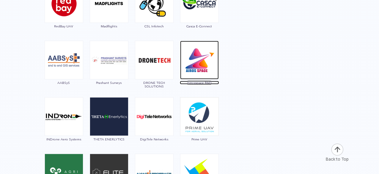
click at [203, 81] on span "Airosspace R&D" at bounding box center [199, 83] width 39 height 4
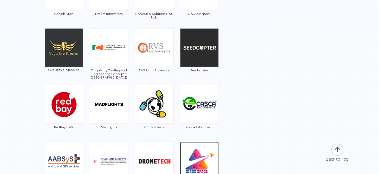
scroll to position [3394, 0]
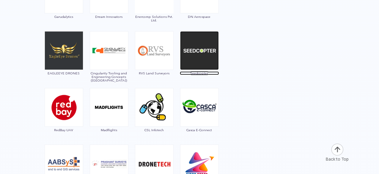
click at [198, 71] on span "Seedcopter" at bounding box center [199, 73] width 39 height 4
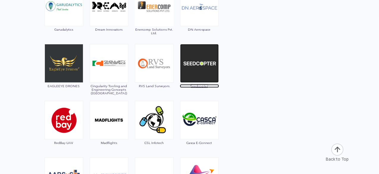
scroll to position [3359, 0]
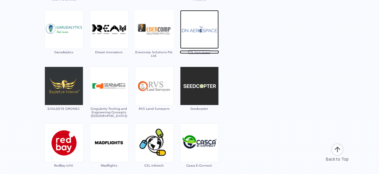
click at [196, 50] on span "DN Aerospace" at bounding box center [199, 52] width 39 height 4
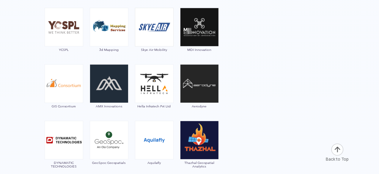
scroll to position [3192, 0]
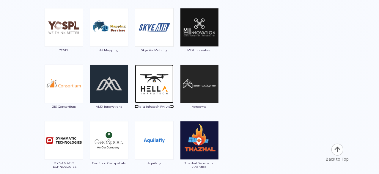
click at [153, 105] on span "Hella Infratech Pvt Ltd" at bounding box center [154, 107] width 39 height 4
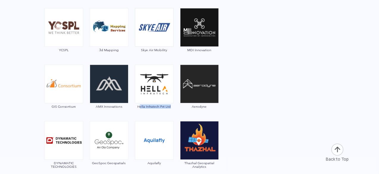
drag, startPoint x: 139, startPoint y: 110, endPoint x: 173, endPoint y: 109, distance: 33.3
click at [173, 109] on div "Hella Infratech Pvt Ltd" at bounding box center [154, 90] width 39 height 51
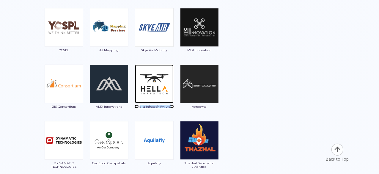
click at [158, 86] on img at bounding box center [154, 84] width 39 height 39
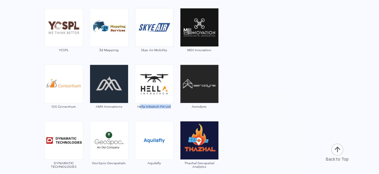
click at [146, 113] on div "Hella Infratech Pvt Ltd" at bounding box center [154, 90] width 39 height 51
drag, startPoint x: 136, startPoint y: 109, endPoint x: 178, endPoint y: 113, distance: 42.2
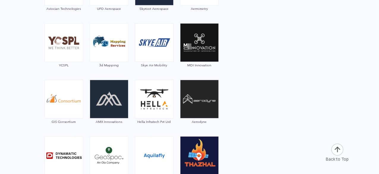
scroll to position [3176, 0]
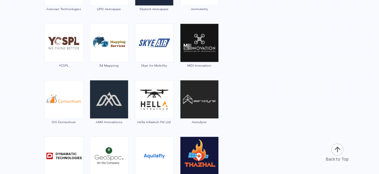
click at [199, 118] on div "Aerodyne" at bounding box center [199, 105] width 39 height 51
click at [191, 110] on img at bounding box center [199, 99] width 39 height 39
click at [186, 68] on div "MDI Innovation" at bounding box center [199, 48] width 39 height 51
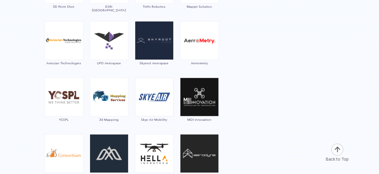
scroll to position [3121, 0]
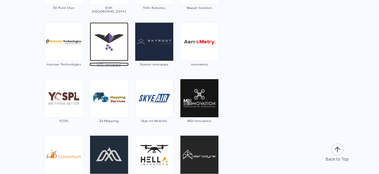
click at [111, 51] on img at bounding box center [109, 41] width 39 height 39
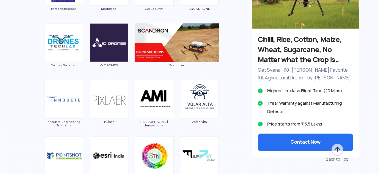
scroll to position [2950, 0]
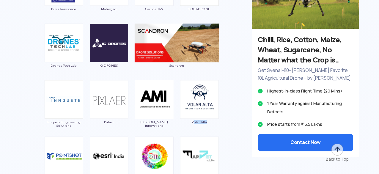
drag, startPoint x: 195, startPoint y: 125, endPoint x: 213, endPoint y: 123, distance: 17.6
click at [213, 123] on div "Volar Alta" at bounding box center [199, 105] width 39 height 51
drag, startPoint x: 189, startPoint y: 124, endPoint x: 212, endPoint y: 122, distance: 23.6
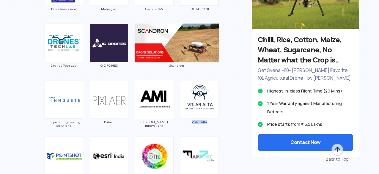
click at [212, 122] on div "Volar Alta" at bounding box center [199, 105] width 39 height 51
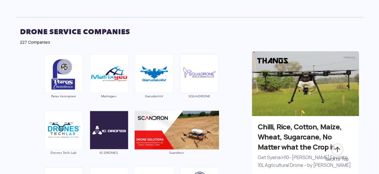
scroll to position [2864, 0]
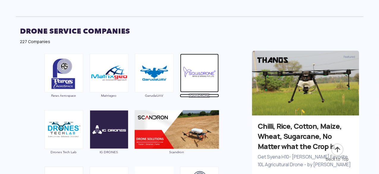
click at [199, 94] on span "SQUADRONE" at bounding box center [199, 96] width 39 height 4
